Goal: Transaction & Acquisition: Purchase product/service

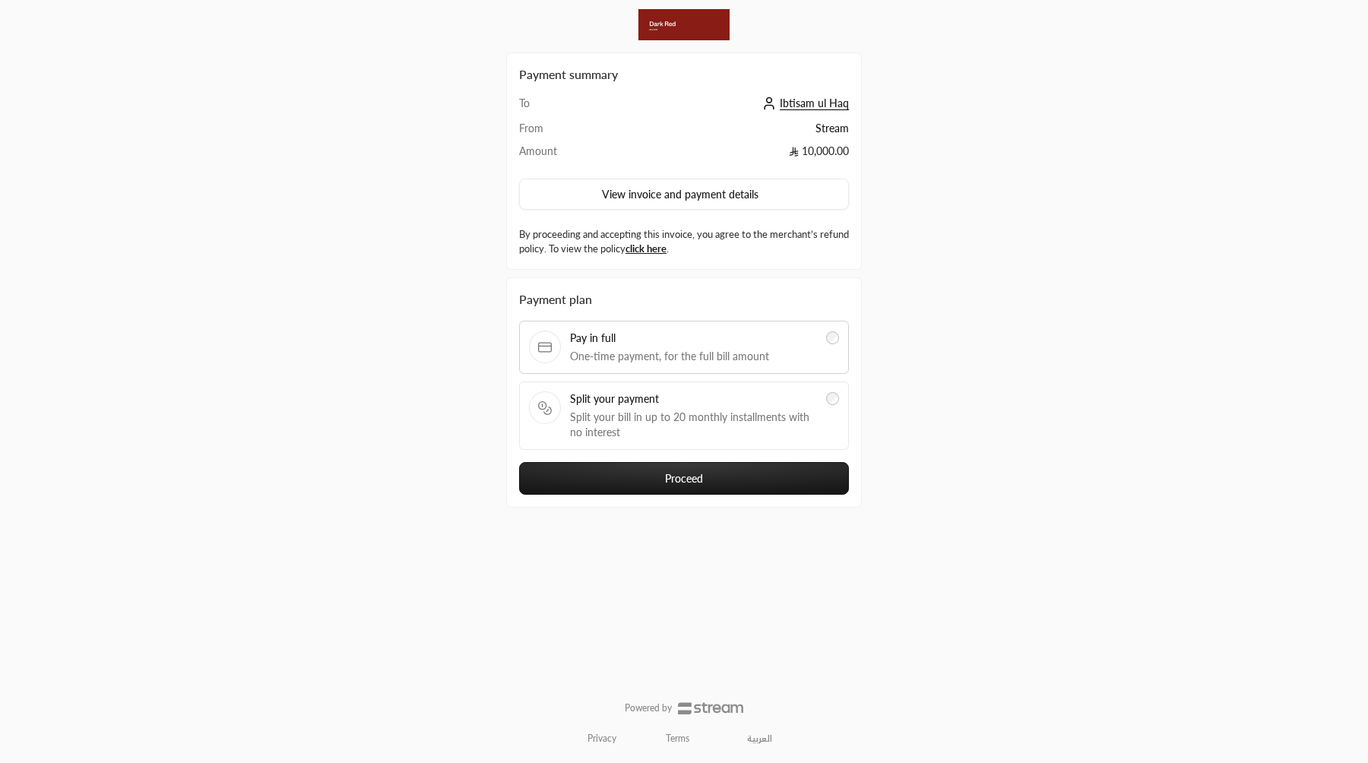
click at [684, 391] on span "Split your payment" at bounding box center [693, 398] width 247 height 15
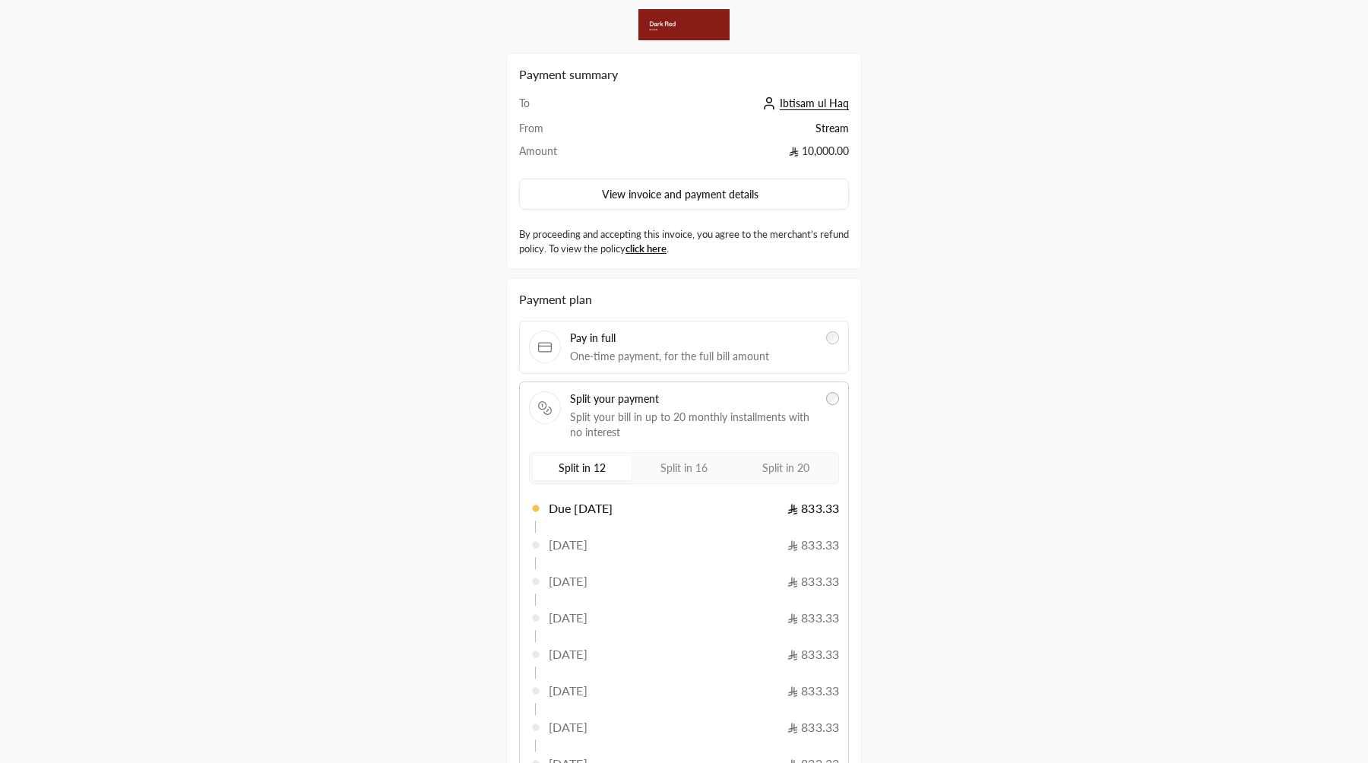
scroll to position [313, 0]
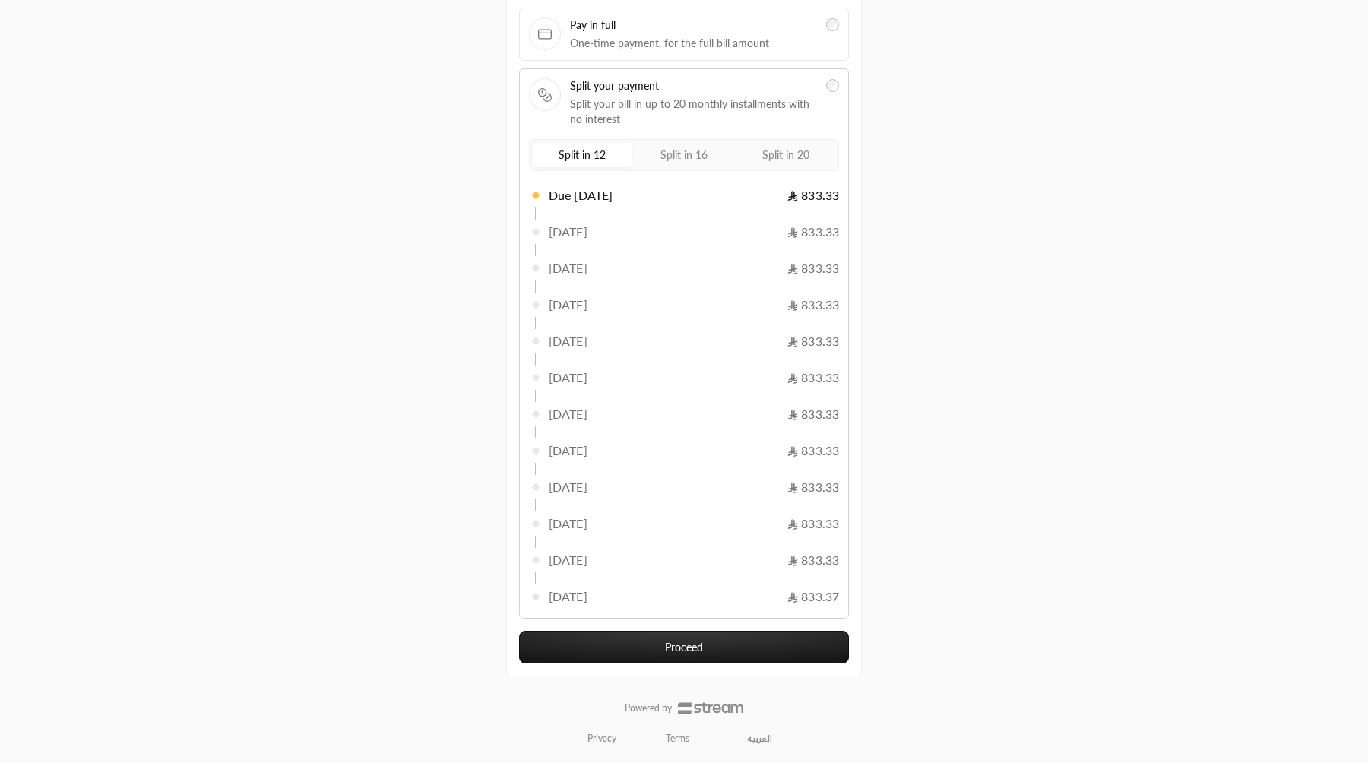
click at [709, 644] on button "Proceed" at bounding box center [684, 647] width 330 height 33
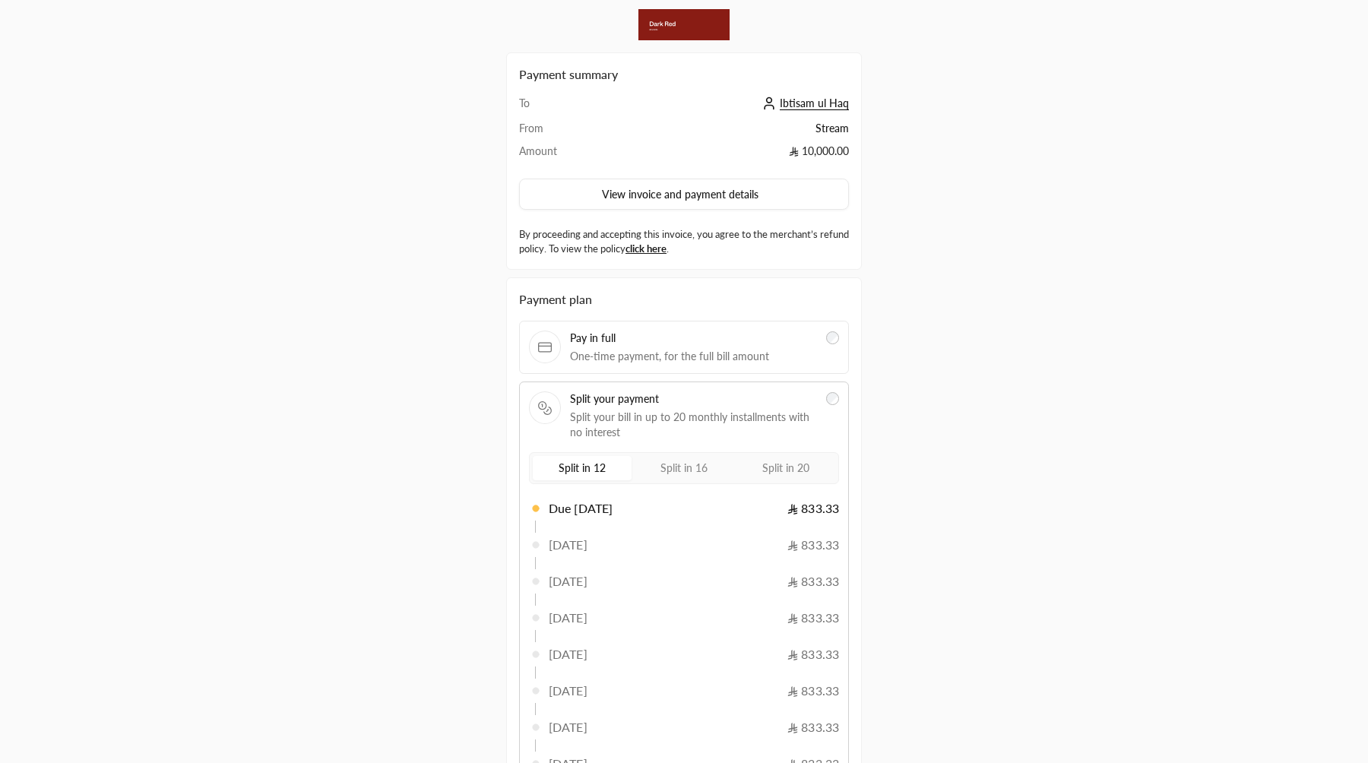
click at [681, 324] on div "Pay in full One-time payment, for the full bill amount" at bounding box center [684, 347] width 330 height 53
click at [676, 370] on div "Pay in full One-time payment, for the full bill amount" at bounding box center [684, 347] width 330 height 53
click at [676, 358] on span "One-time payment, for the full bill amount" at bounding box center [693, 356] width 247 height 15
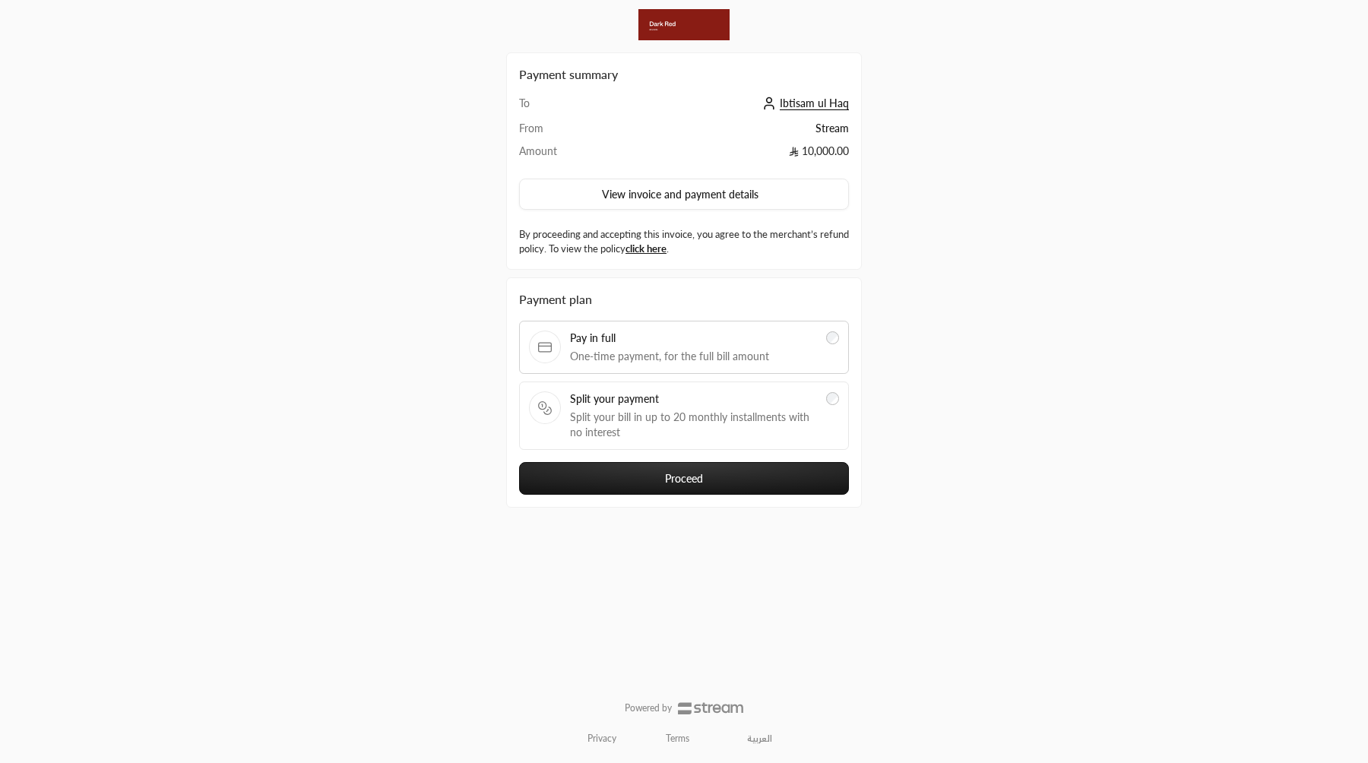
click at [697, 483] on button "Proceed" at bounding box center [684, 478] width 330 height 33
